Goal: Check status: Check status

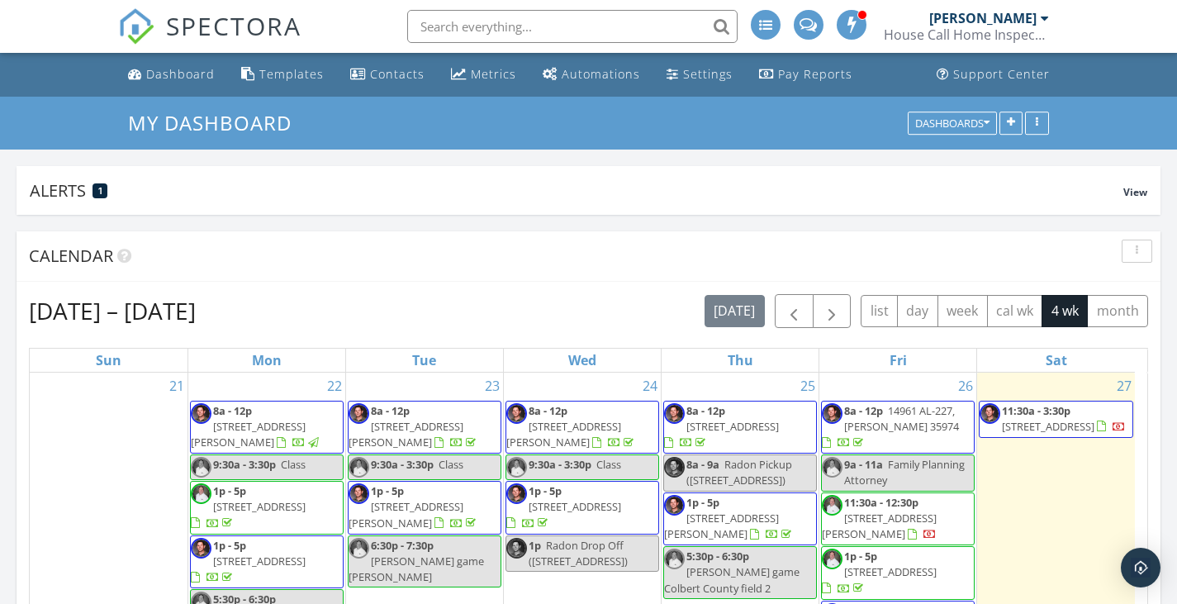
click at [760, 419] on span "179 Brier Valley Dr, Meridianville 35759" at bounding box center [733, 426] width 93 height 15
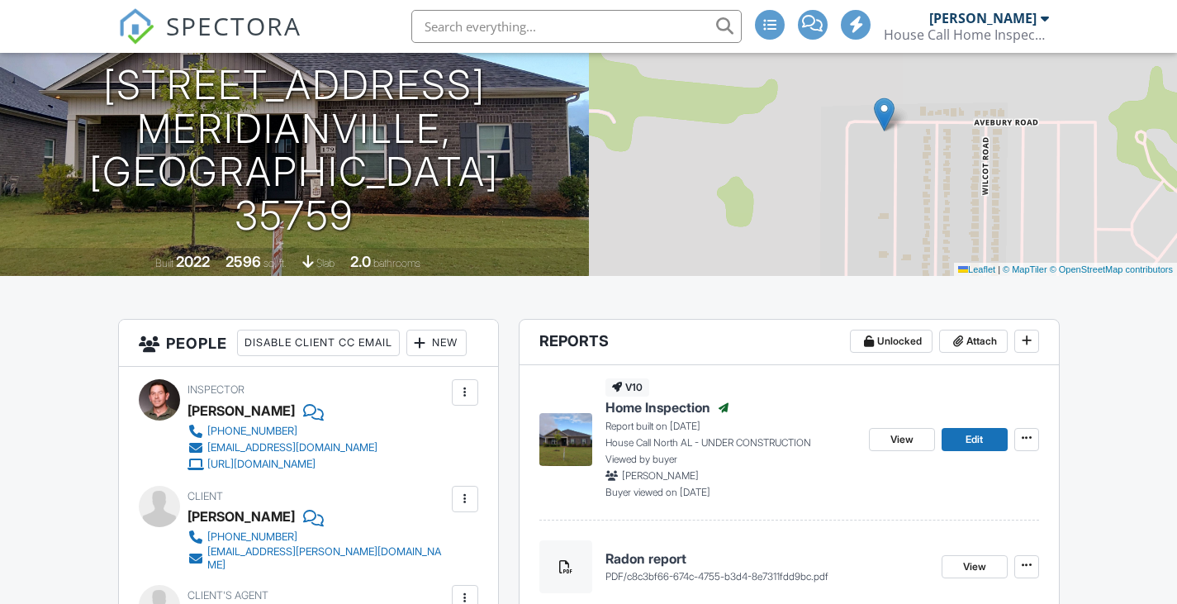
scroll to position [248, 0]
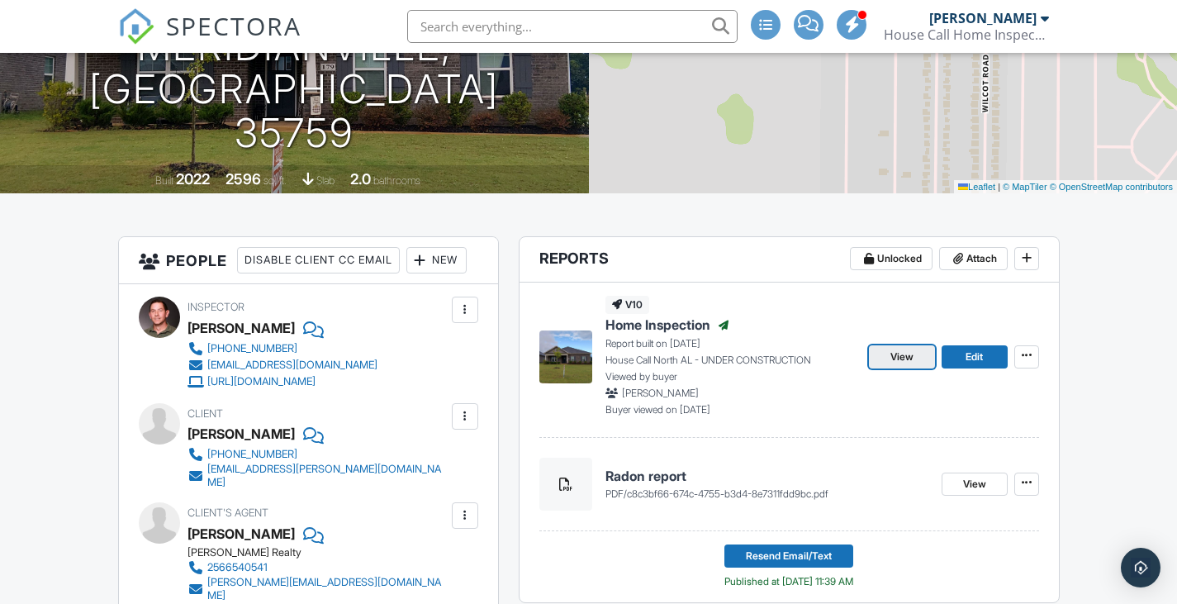
click at [904, 358] on span "View" at bounding box center [902, 357] width 23 height 17
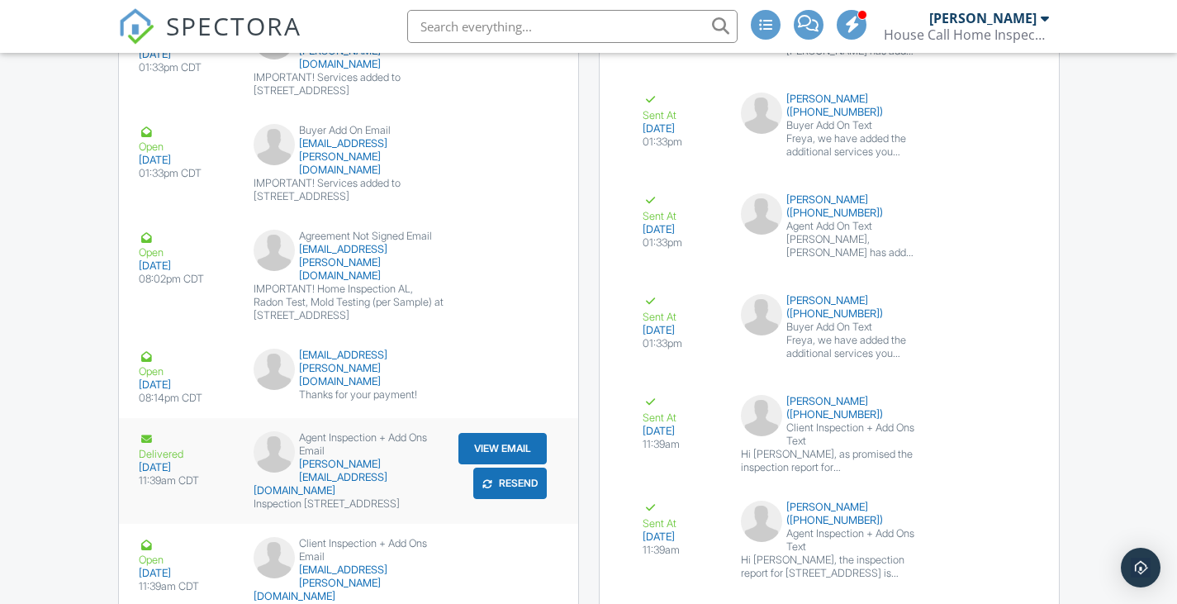
scroll to position [2726, 0]
drag, startPoint x: 135, startPoint y: 12, endPoint x: 90, endPoint y: 7, distance: 44.8
click at [135, 12] on img at bounding box center [136, 26] width 36 height 36
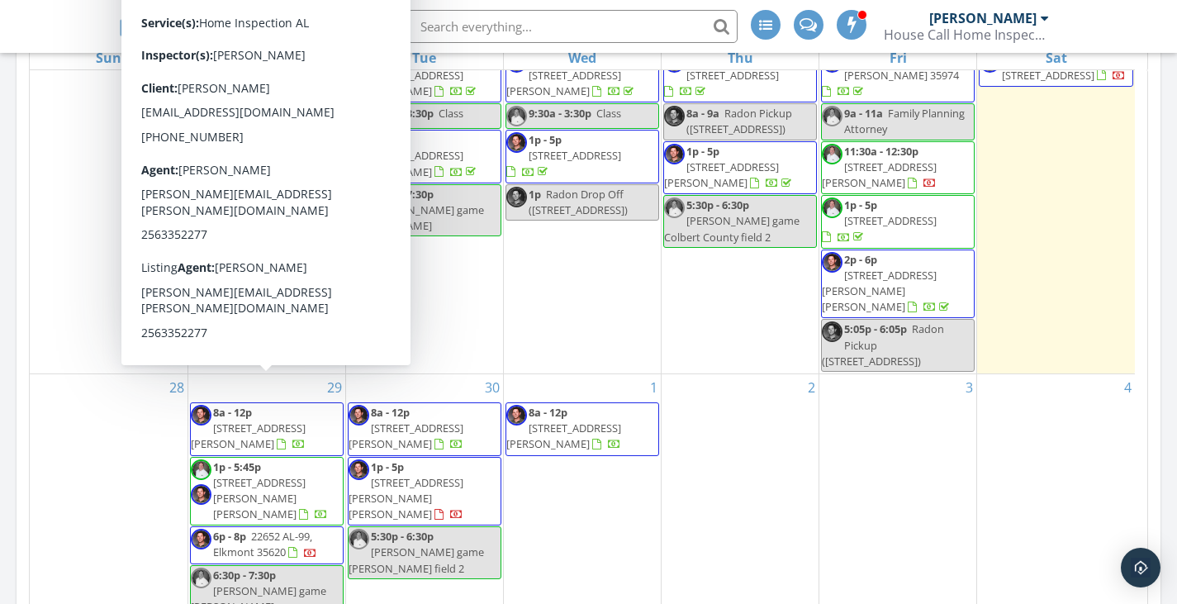
scroll to position [330, 0]
